Goal: Check status: Check status

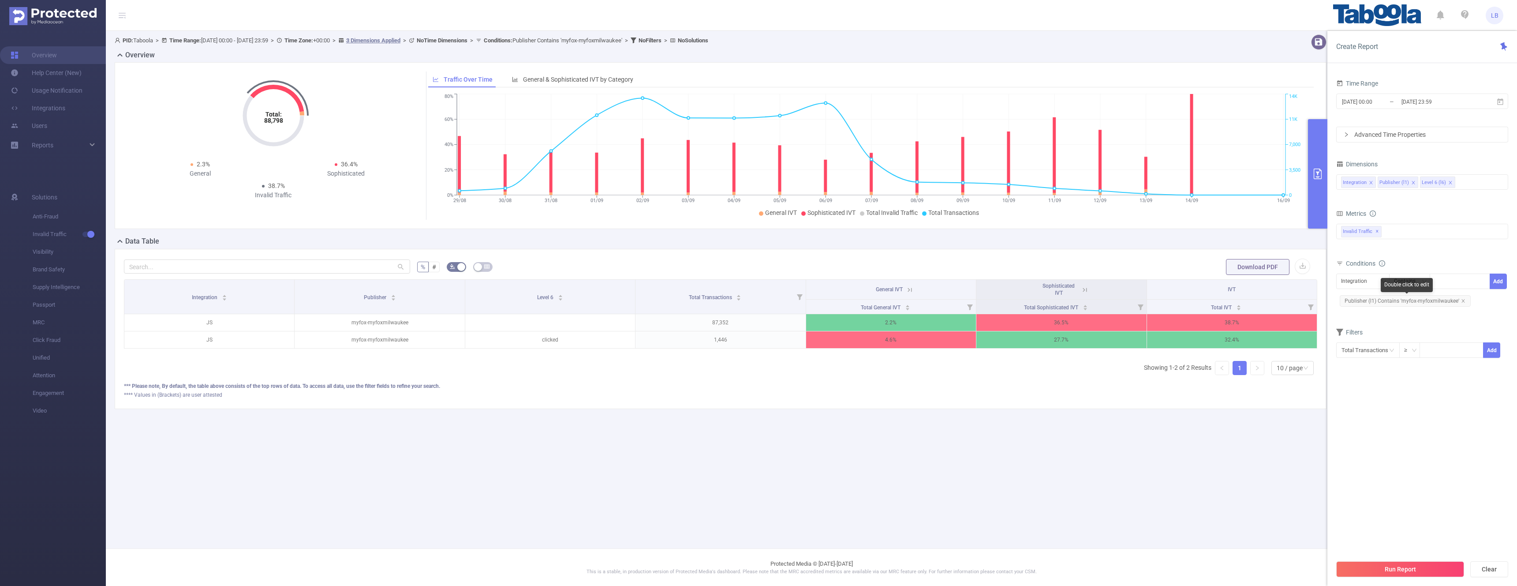
drag, startPoint x: 1462, startPoint y: 298, endPoint x: 1403, endPoint y: 290, distance: 60.1
click at [1462, 298] on icon "icon: close" at bounding box center [1463, 300] width 4 height 4
click at [1358, 282] on div "Integration" at bounding box center [1357, 281] width 32 height 15
click at [1358, 309] on li "Publisher (l1)" at bounding box center [1362, 313] width 53 height 14
click at [1433, 279] on div at bounding box center [1459, 280] width 60 height 15
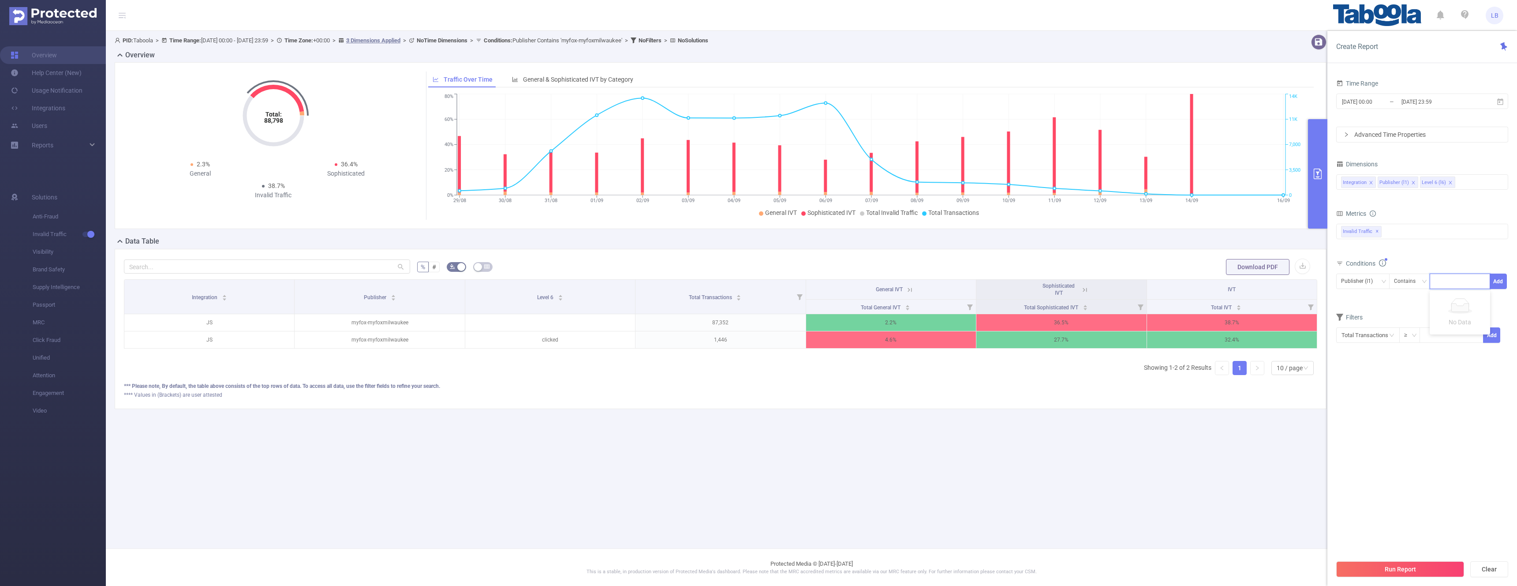
paste input "tmobile-lockscreen"
type input "tmobile-lockscreen"
click at [1493, 285] on button "Add" at bounding box center [1497, 280] width 17 height 15
click at [1391, 106] on input "[DATE] 00:00" at bounding box center [1376, 102] width 71 height 12
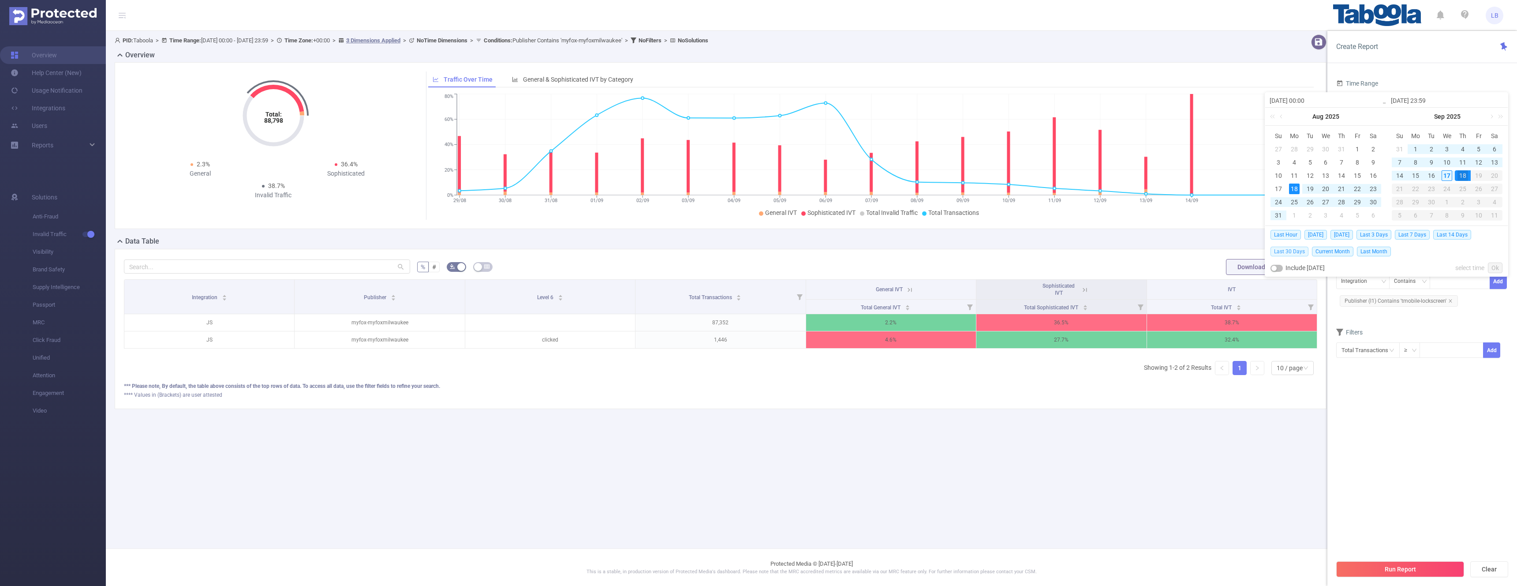
click at [1281, 252] on span "Last 30 Days" at bounding box center [1289, 251] width 38 height 10
type input "[DATE] 00:00"
type input "[DATE] 23:59"
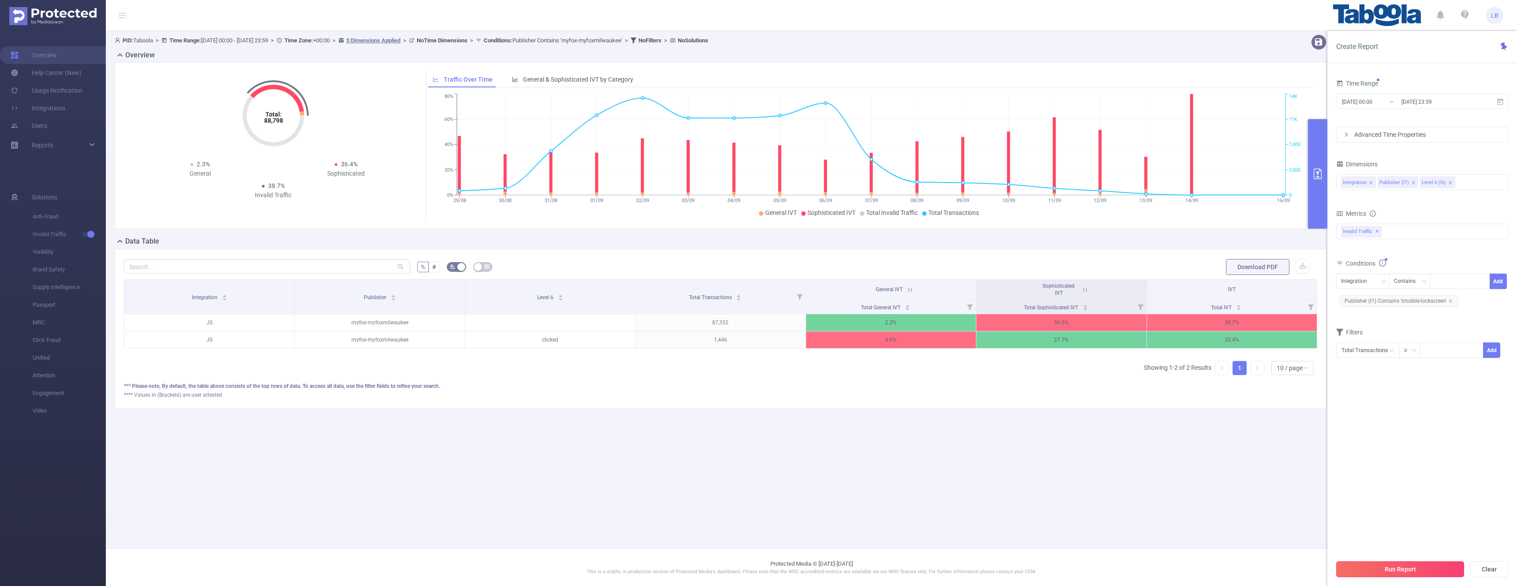
click at [1408, 563] on button "Run Report" at bounding box center [1400, 569] width 128 height 16
